Goal: Navigation & Orientation: Find specific page/section

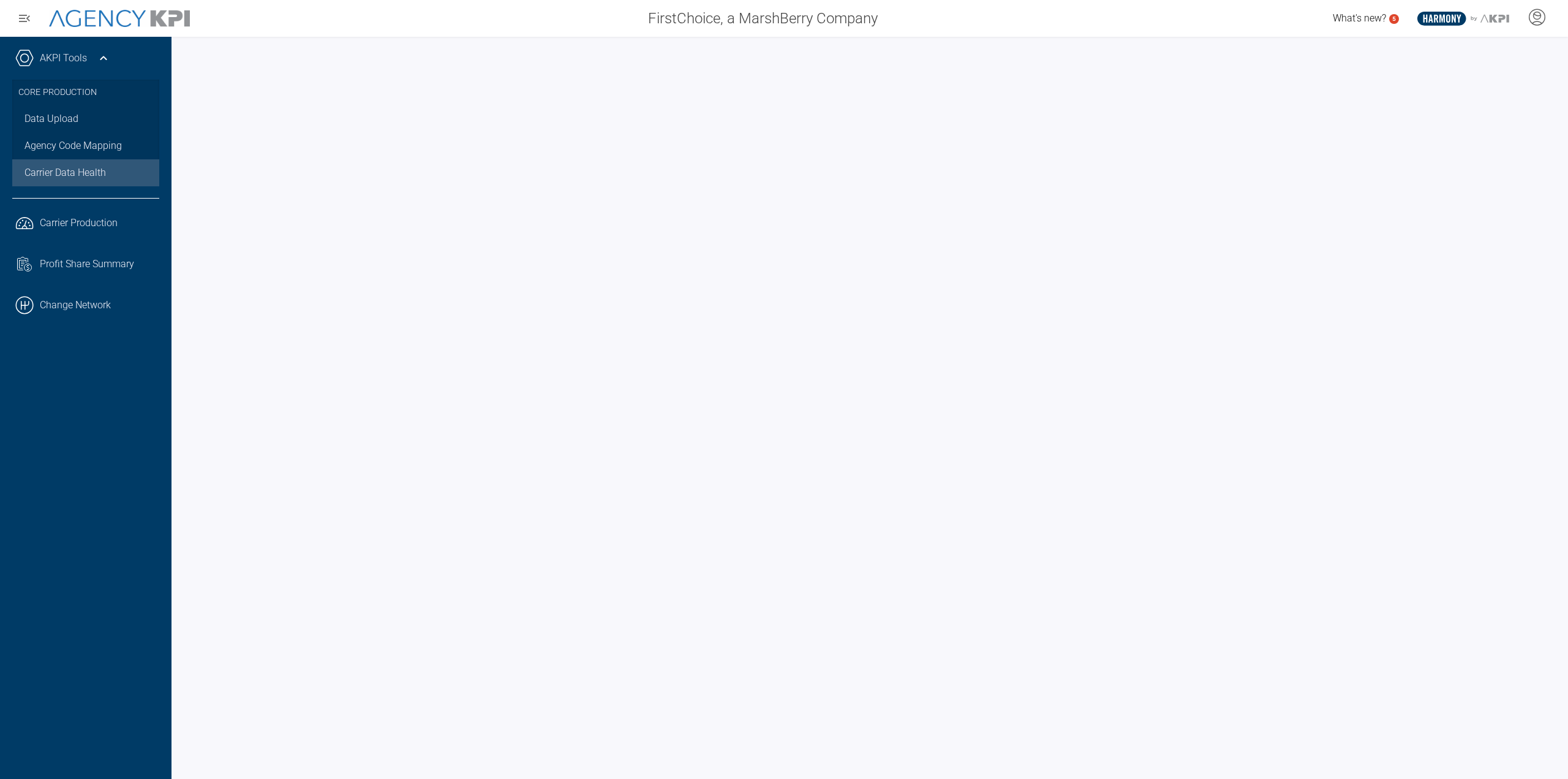
click at [112, 304] on link ".cls-1{fill:none;stroke:#000;stroke-linecap:round;stroke-linejoin:round;stroke-…" at bounding box center [85, 305] width 171 height 37
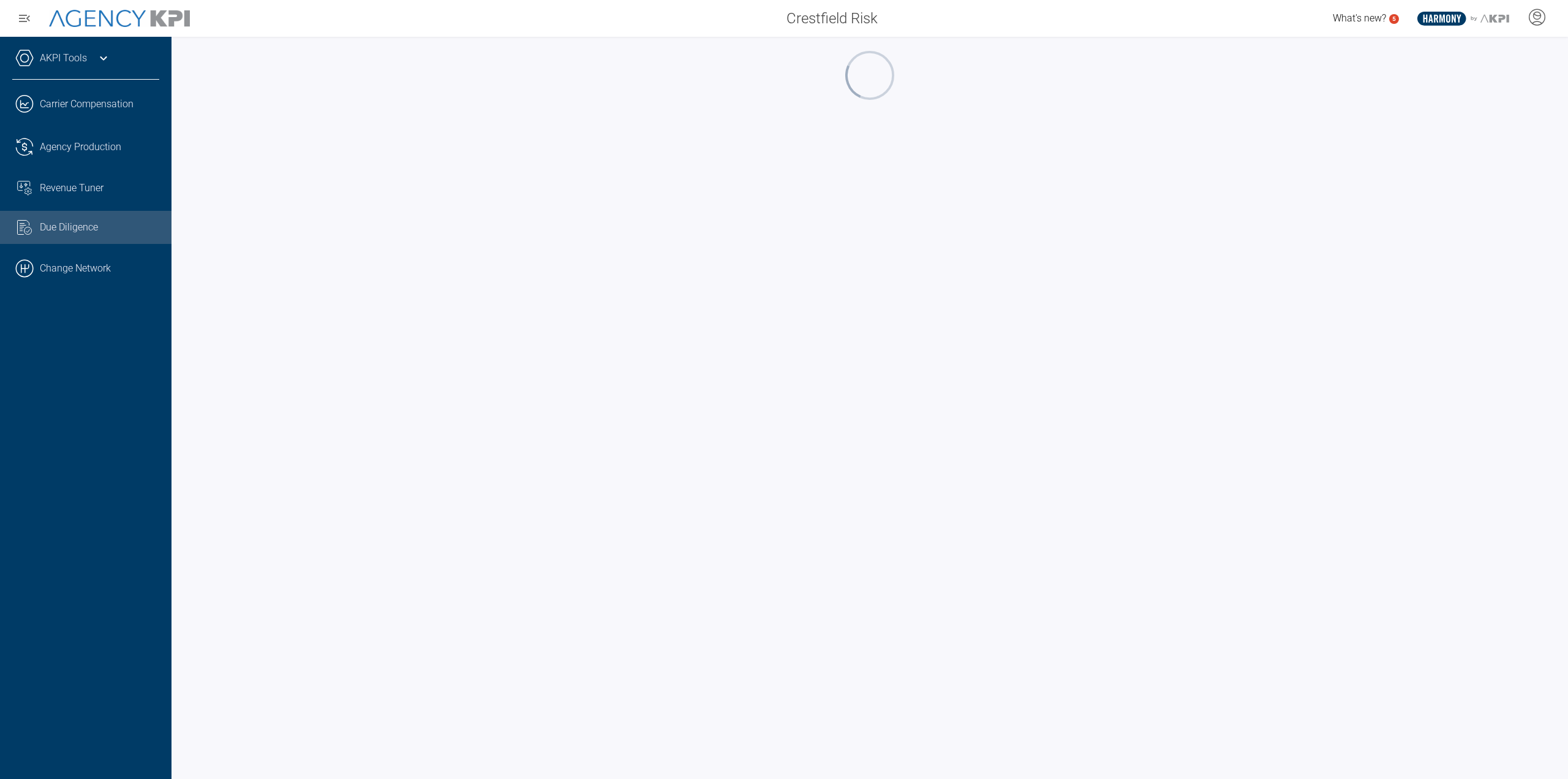
click at [59, 62] on link "AKPI Tools" at bounding box center [64, 58] width 47 height 15
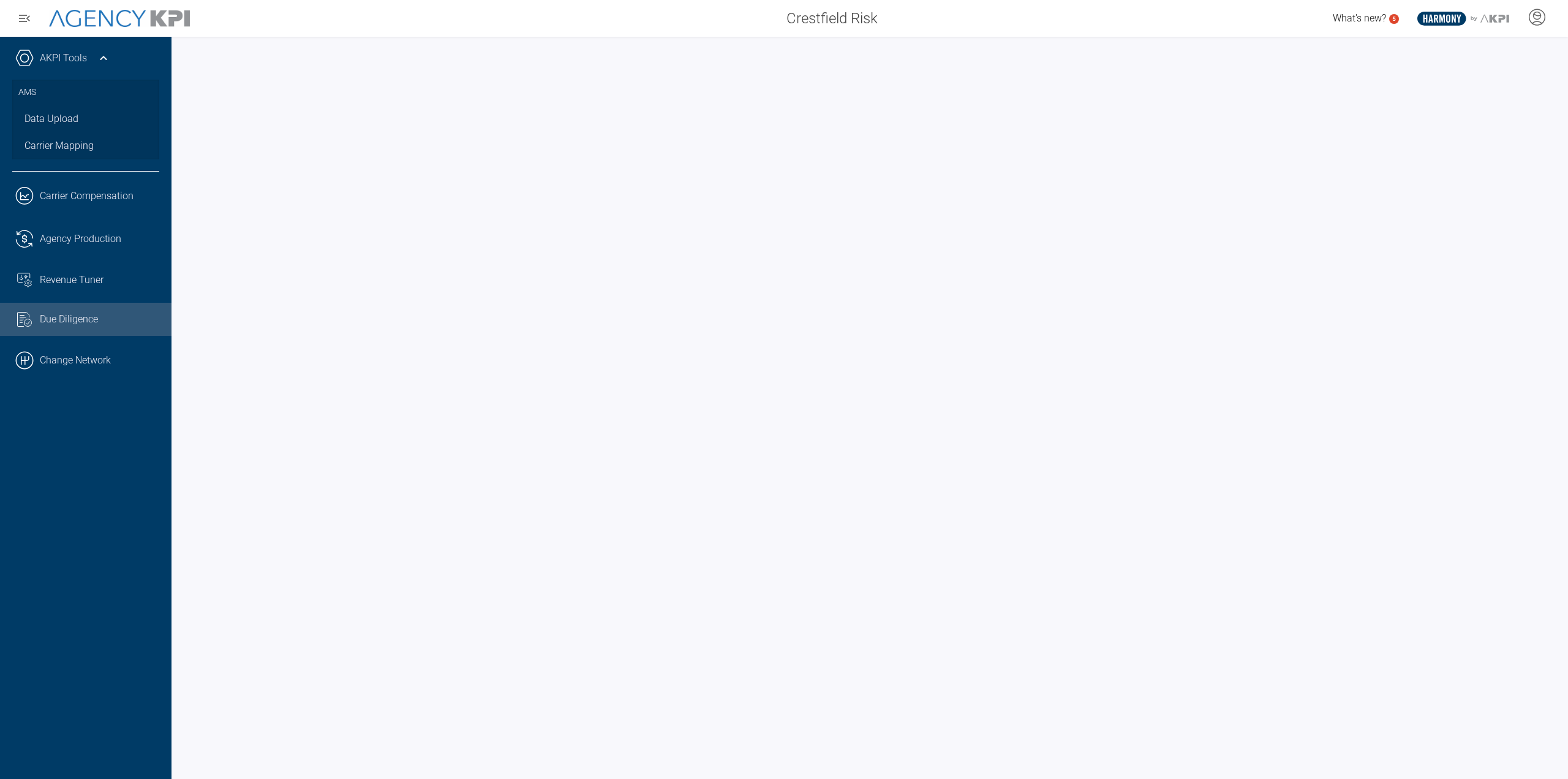
click at [66, 64] on link "AKPI Tools" at bounding box center [64, 58] width 47 height 15
